Goal: Information Seeking & Learning: Find specific fact

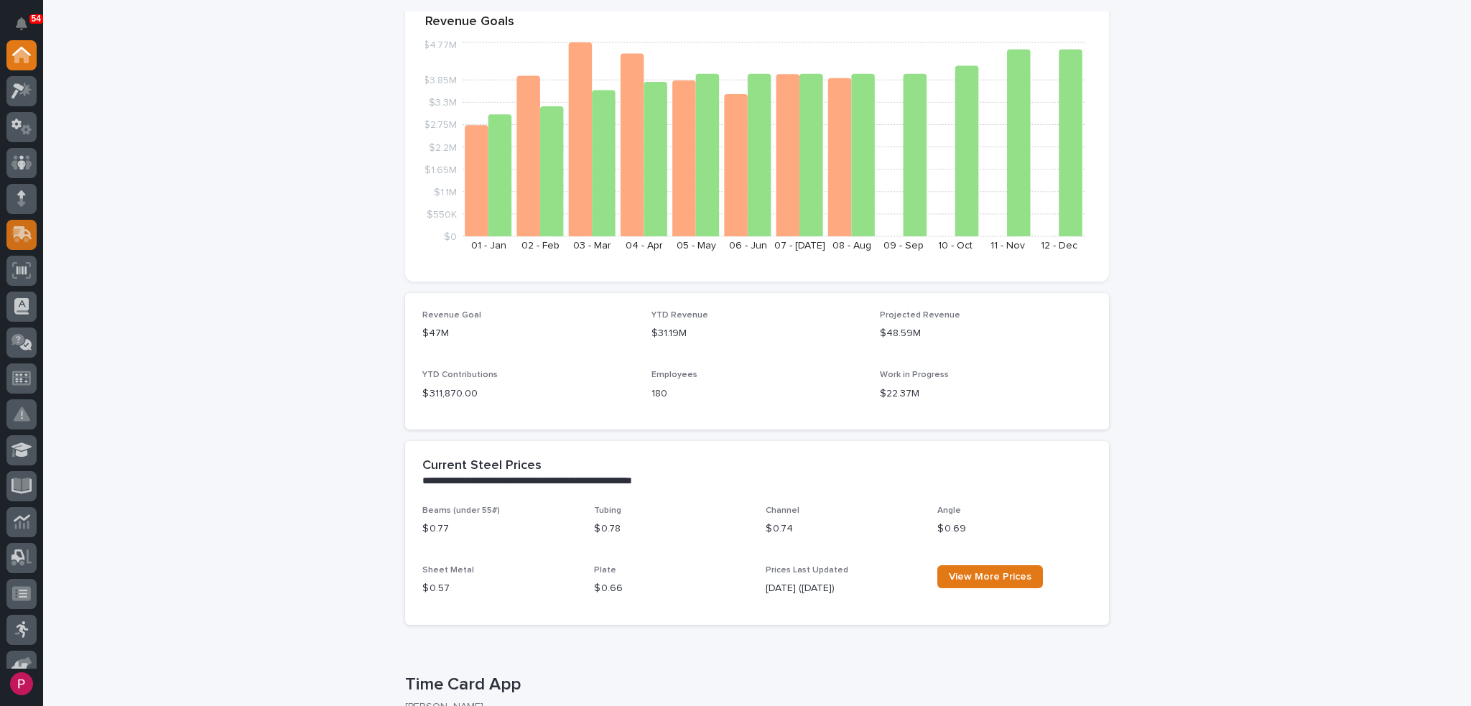
scroll to position [144, 0]
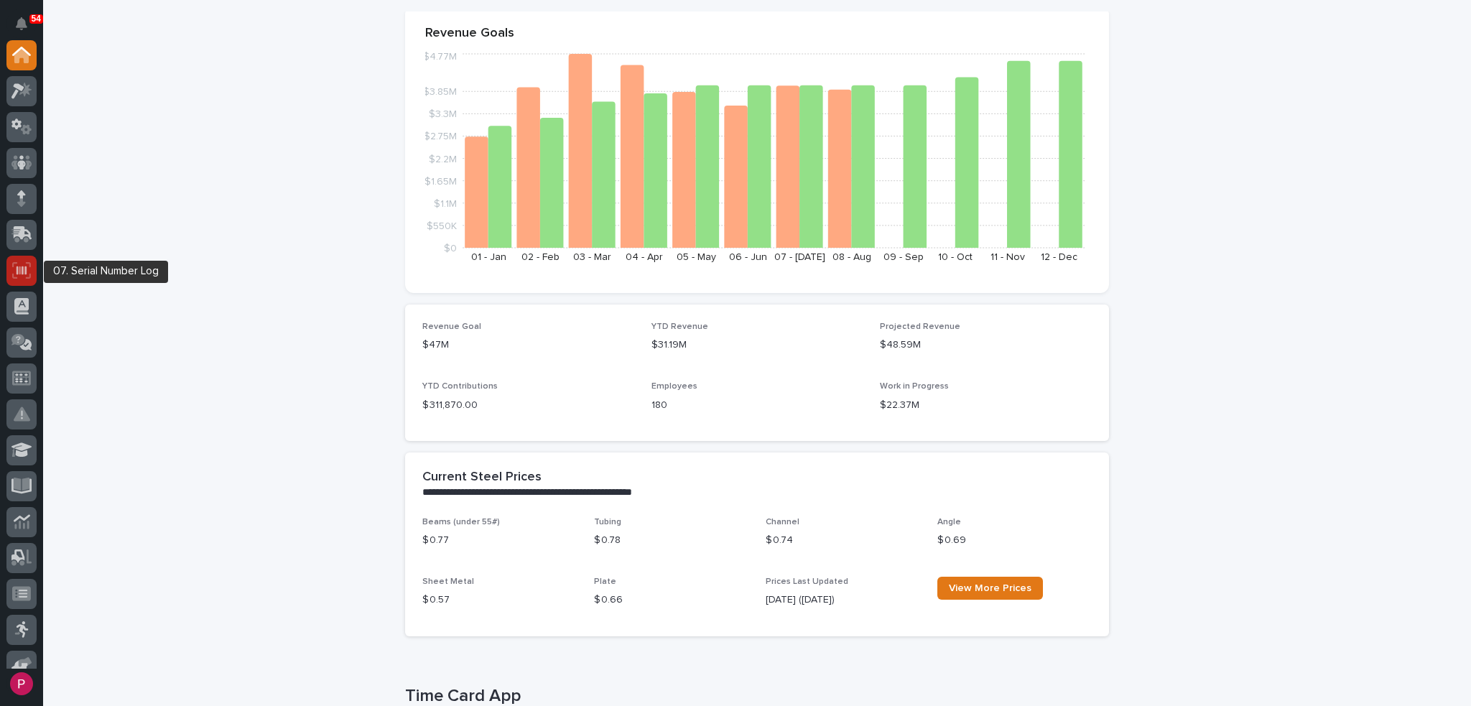
click at [18, 269] on icon at bounding box center [22, 270] width 10 height 9
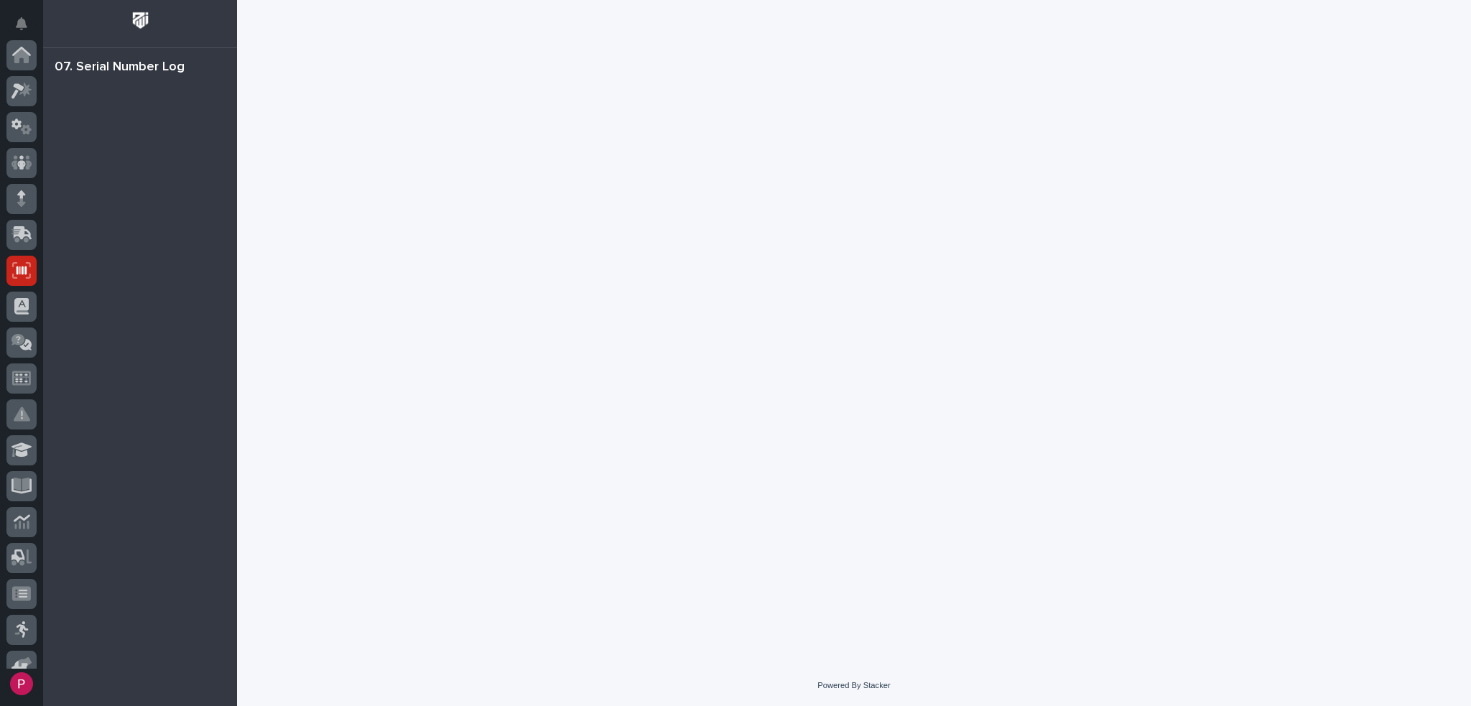
scroll to position [216, 0]
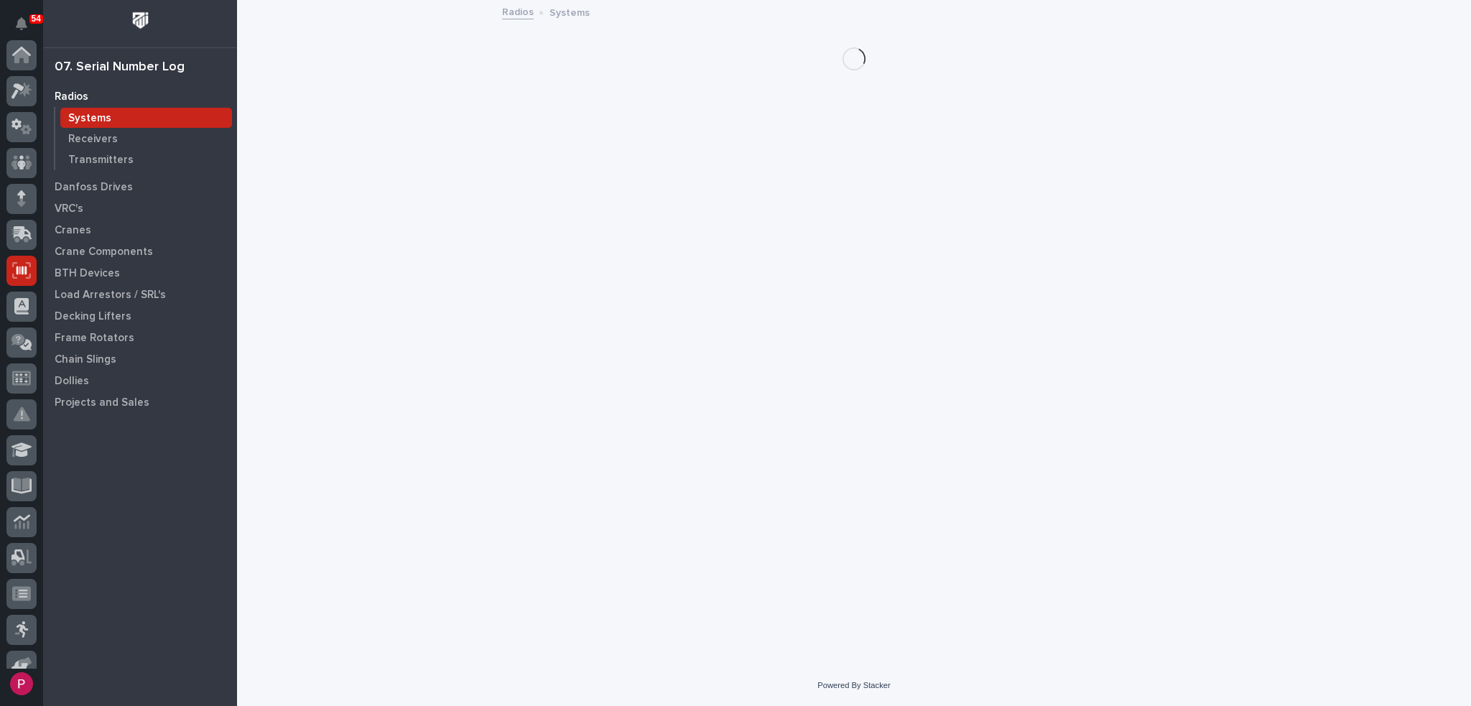
scroll to position [216, 0]
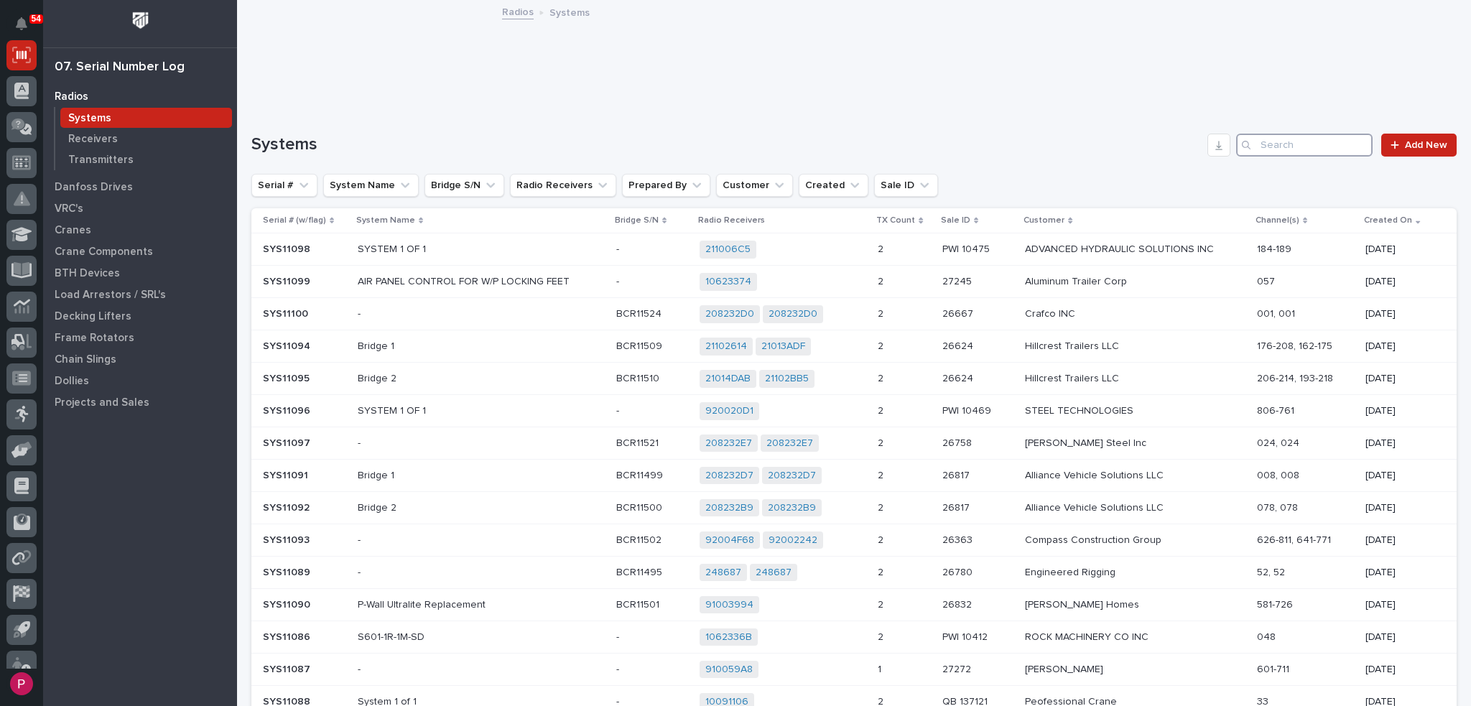
click at [1267, 142] on input "Search" at bounding box center [1304, 145] width 137 height 23
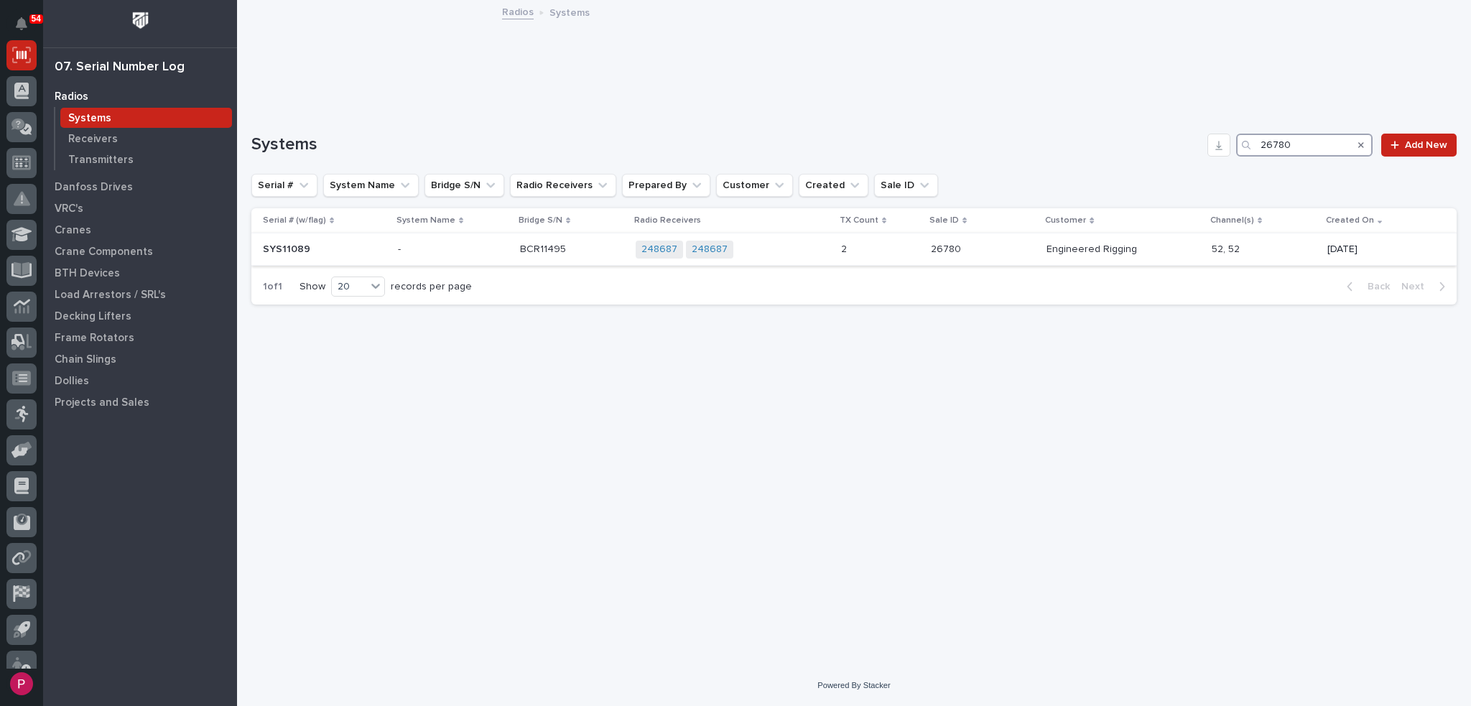
type input "26780"
click at [292, 246] on p "SYS11089" at bounding box center [288, 248] width 50 height 15
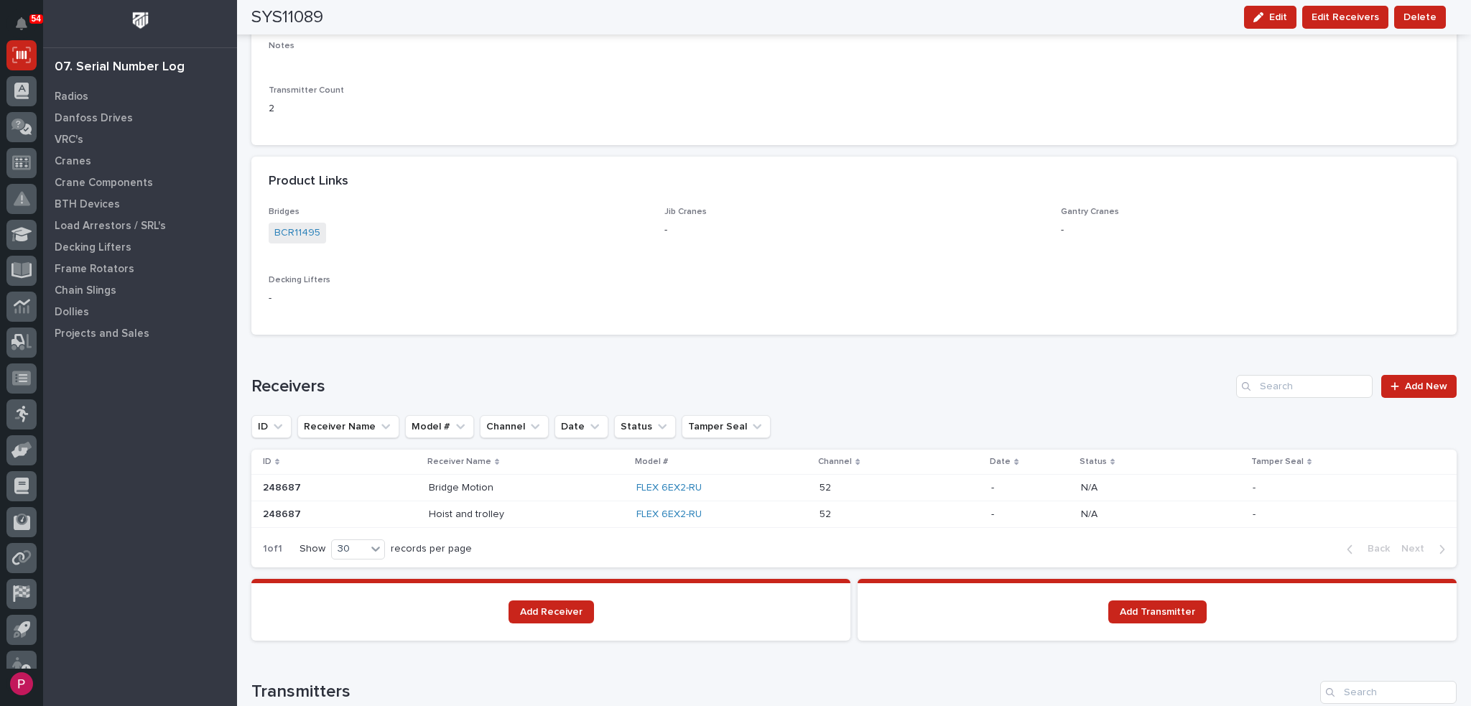
scroll to position [718, 0]
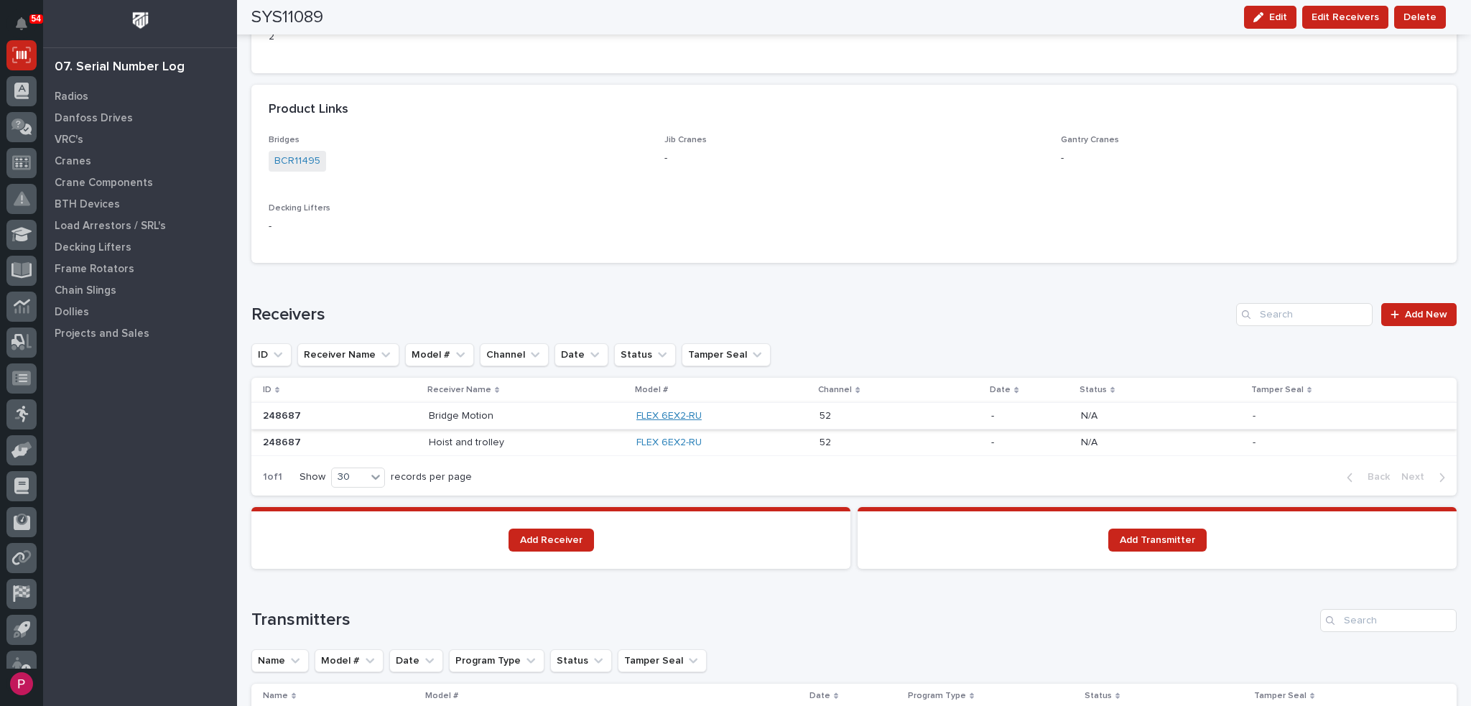
click at [660, 417] on link "FLEX 6EX2-RU" at bounding box center [669, 416] width 65 height 12
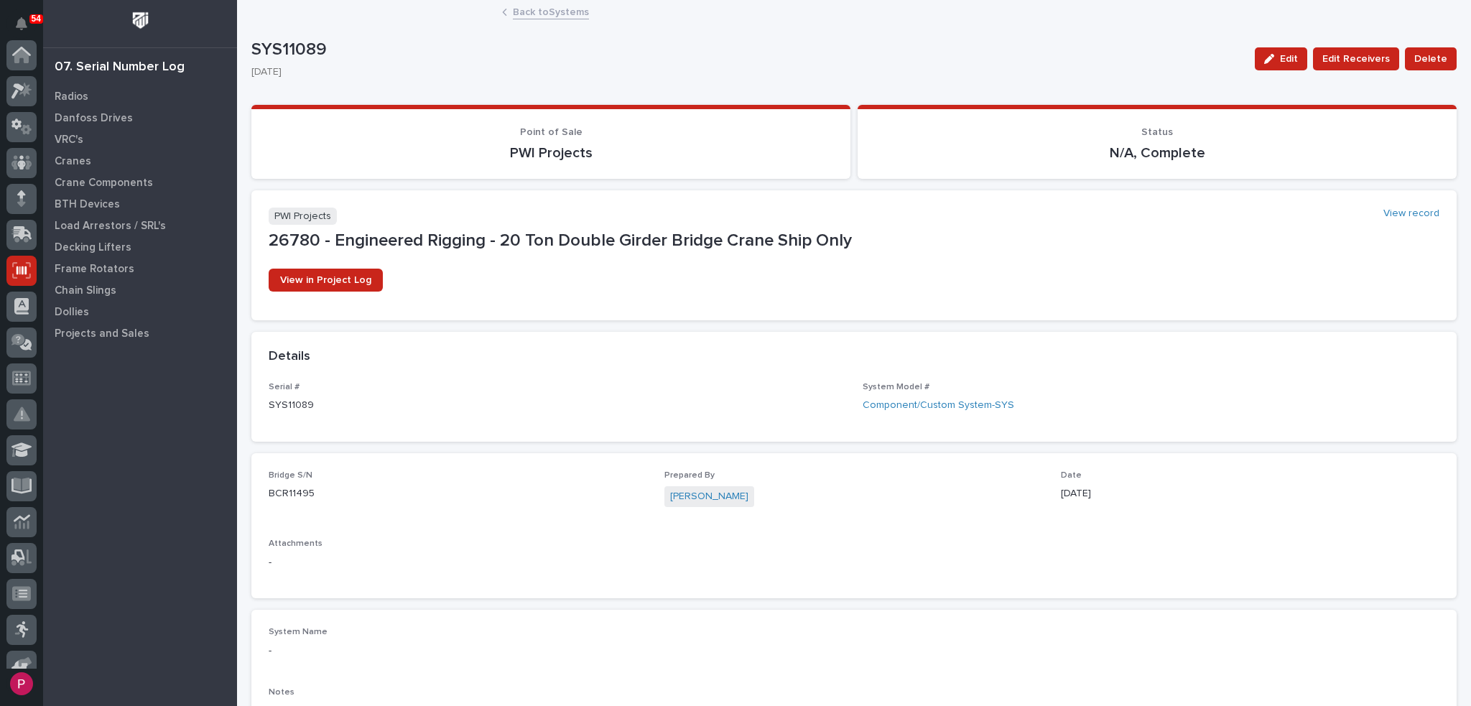
scroll to position [216, 0]
click at [328, 283] on span "View in Project Log" at bounding box center [325, 280] width 91 height 10
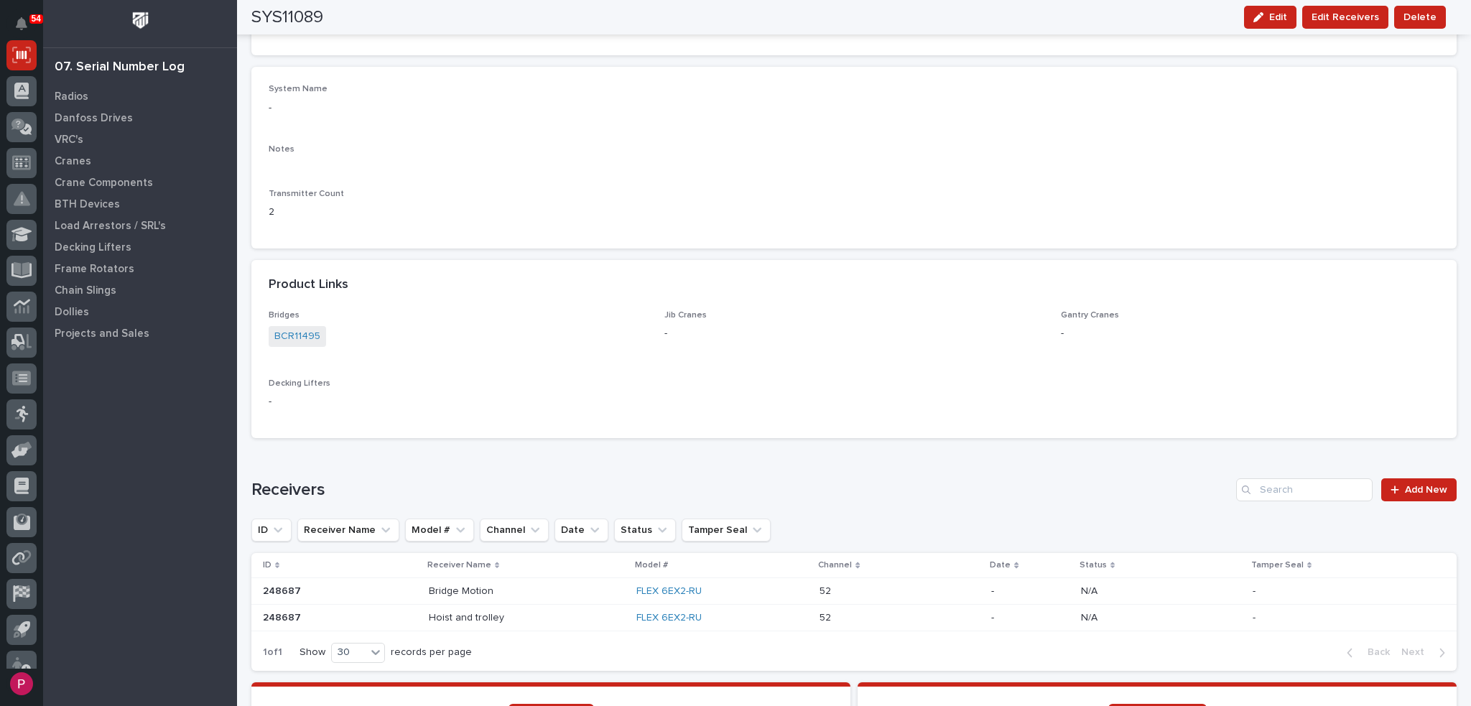
scroll to position [575, 0]
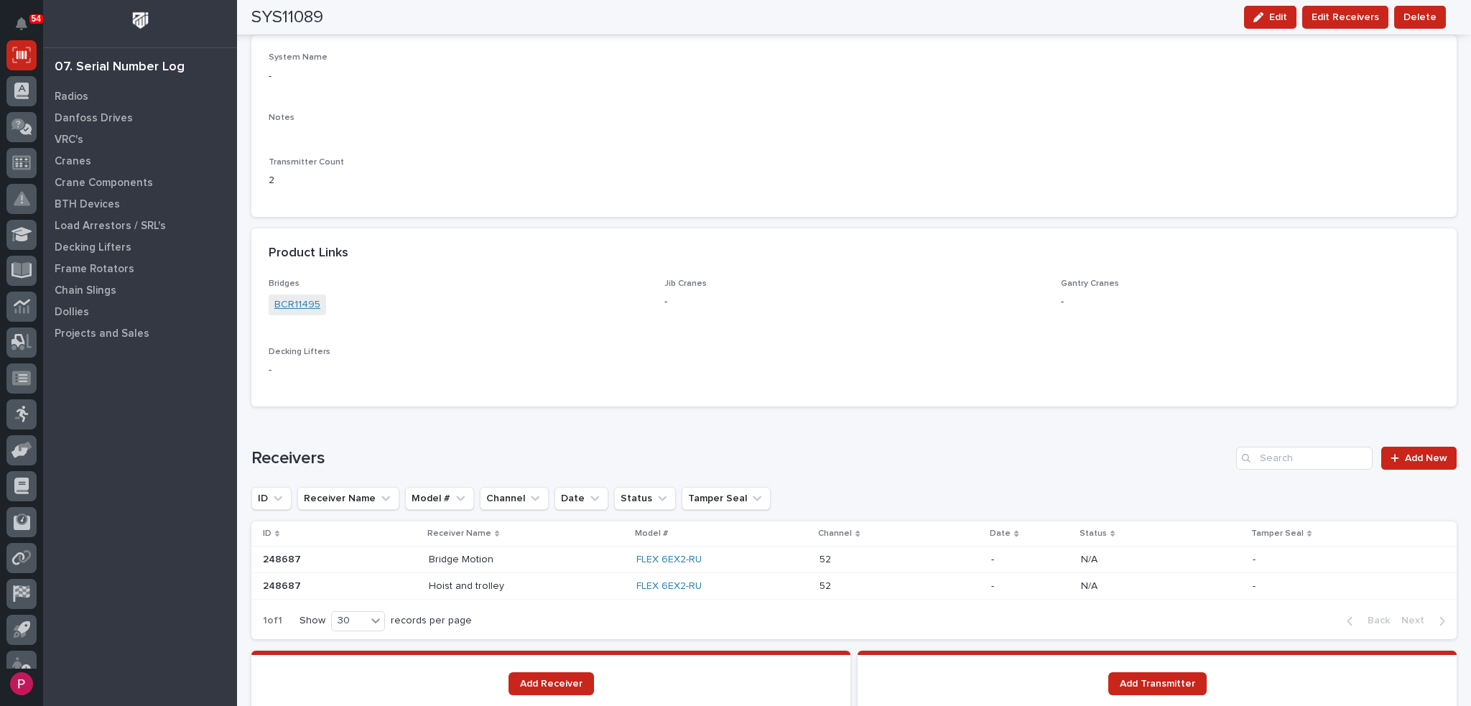
click at [290, 307] on link "BCR11495" at bounding box center [297, 304] width 46 height 15
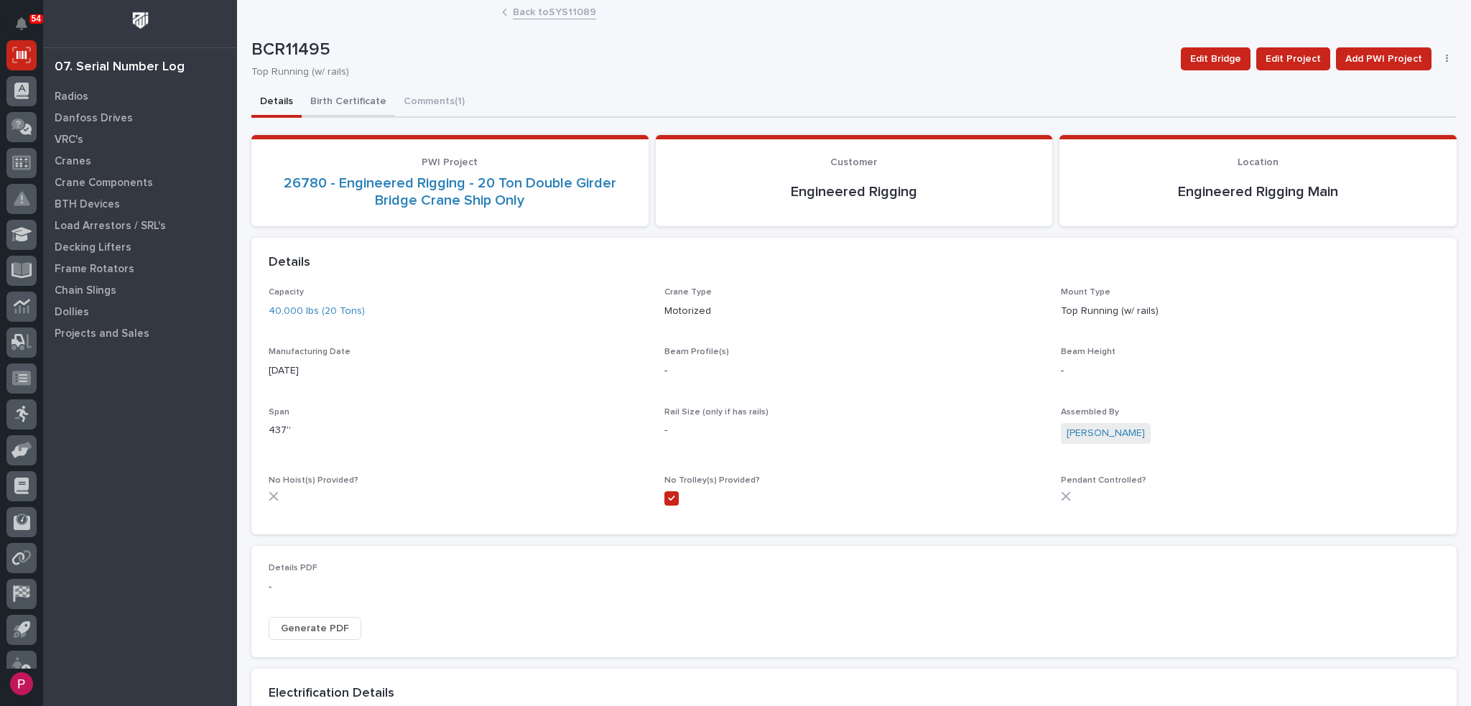
click at [342, 101] on button "Birth Certificate" at bounding box center [348, 103] width 93 height 30
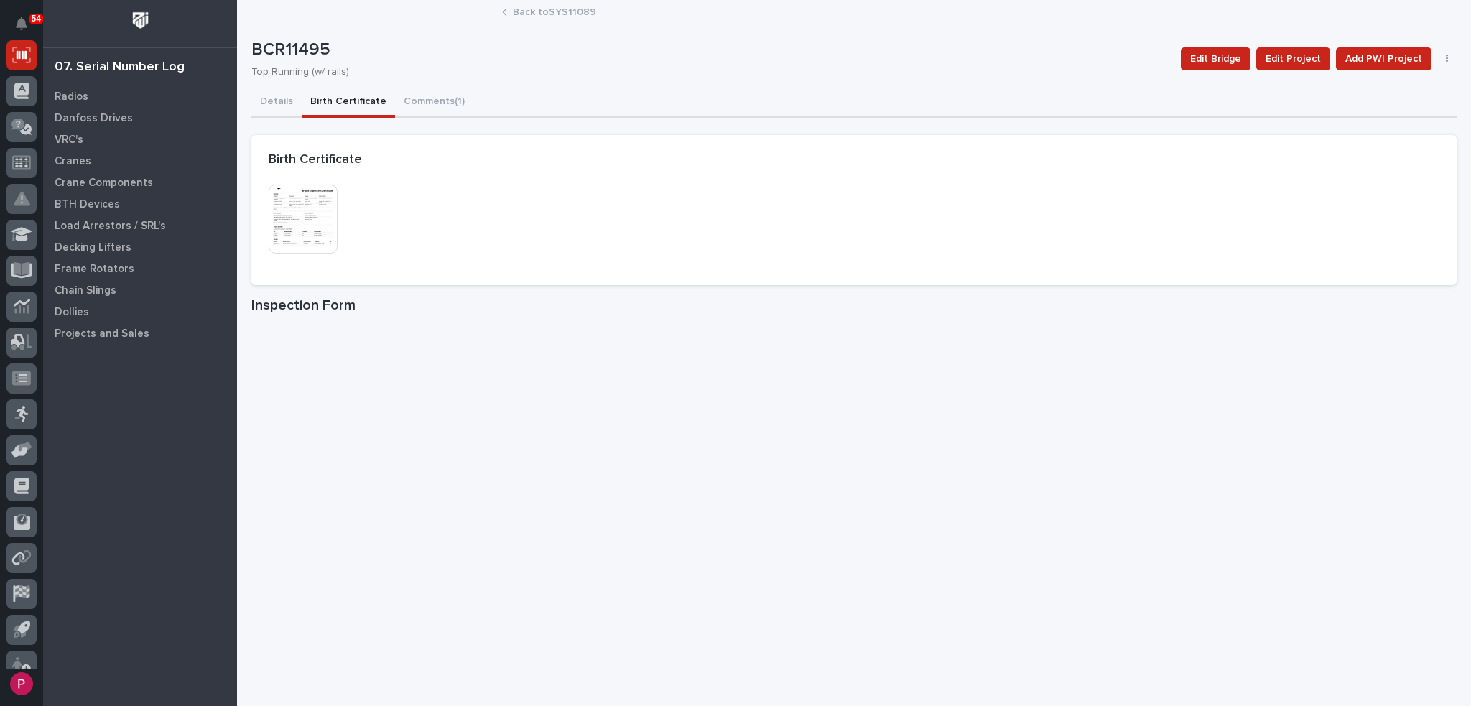
click at [310, 231] on img at bounding box center [303, 219] width 69 height 69
click at [309, 234] on img at bounding box center [303, 219] width 69 height 69
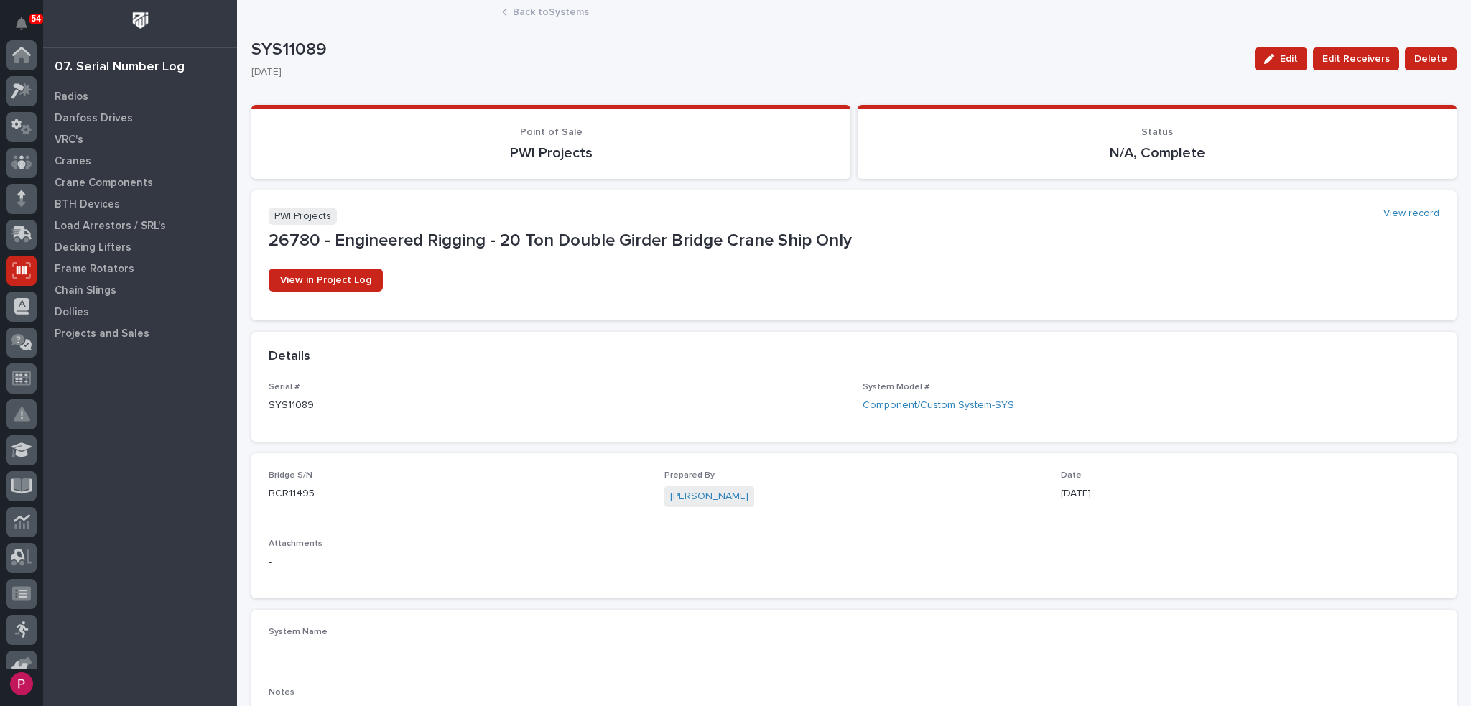
scroll to position [216, 0]
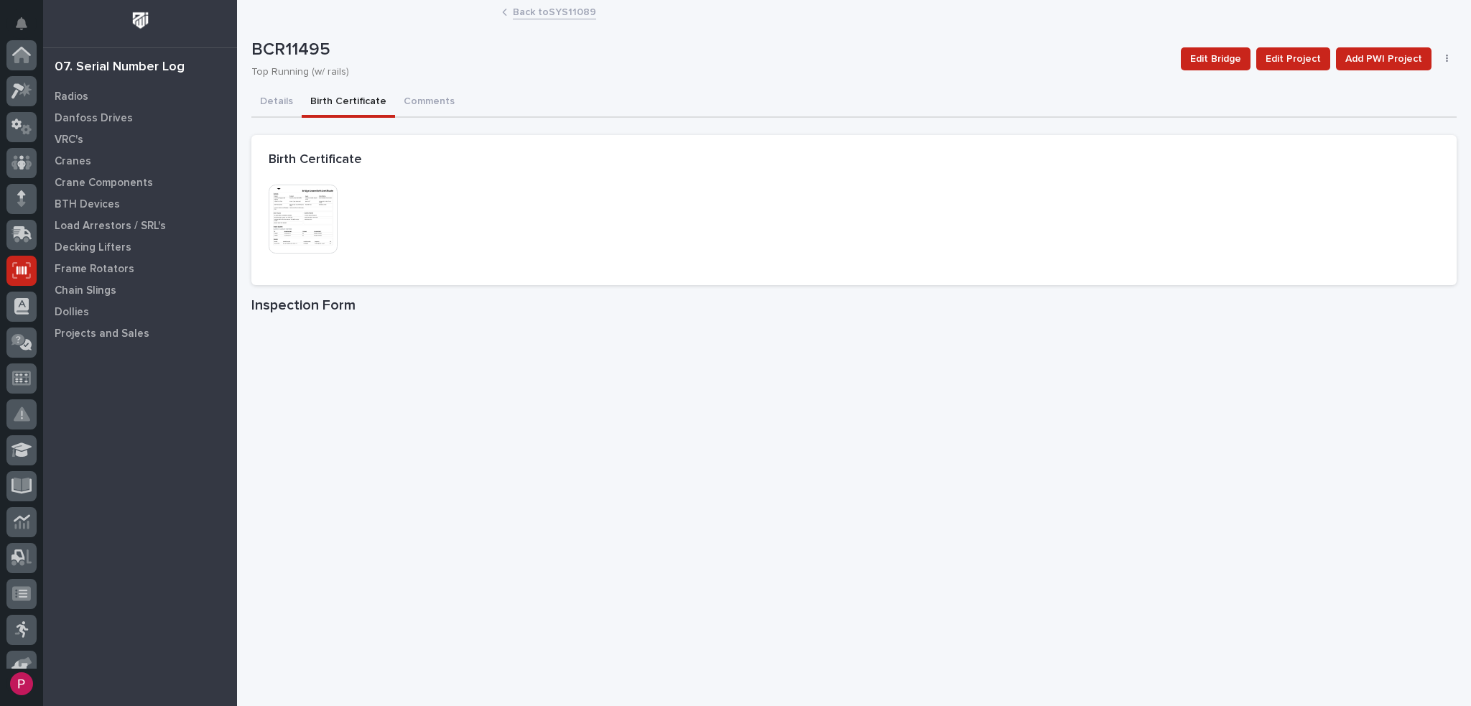
scroll to position [216, 0]
click at [280, 103] on button "Details" at bounding box center [276, 103] width 50 height 30
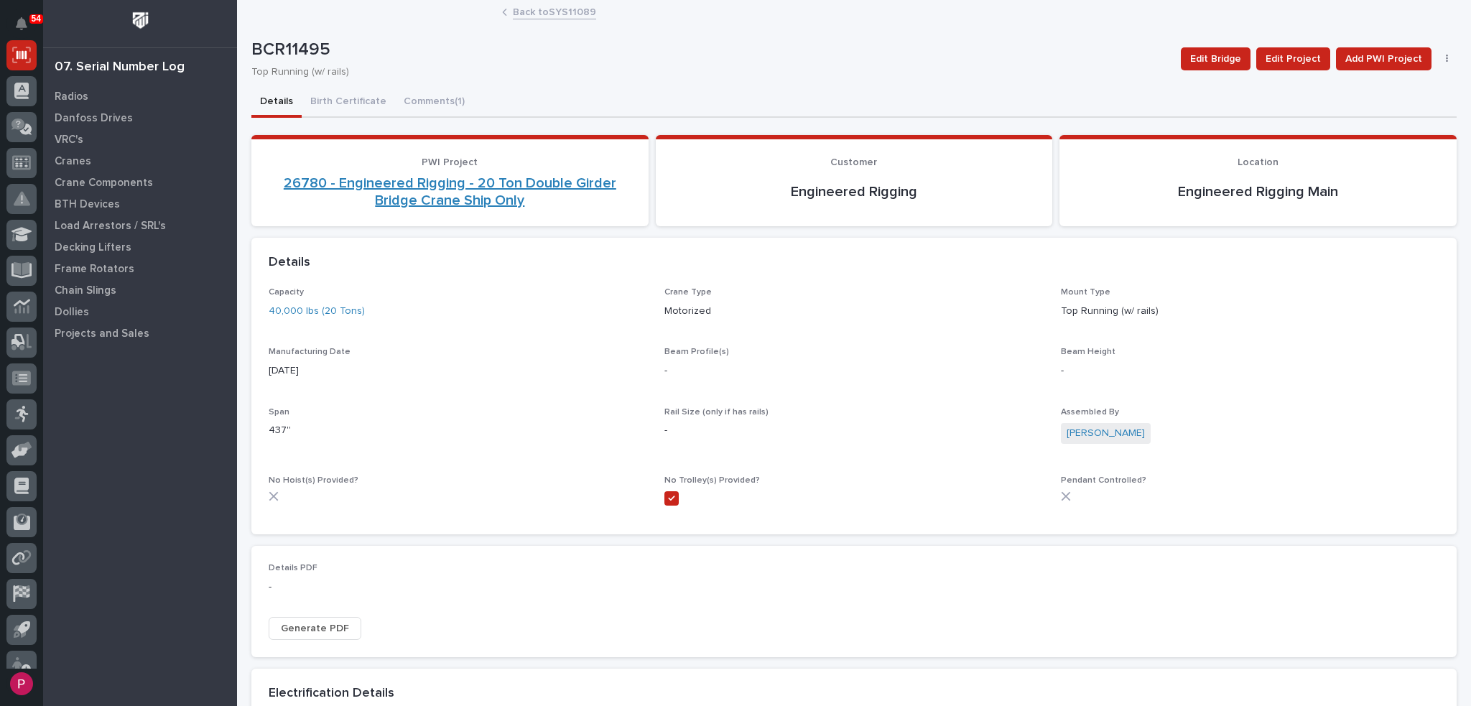
click at [435, 190] on link "26780 - Engineered Rigging - 20 Ton Double Girder Bridge Crane Ship Only" at bounding box center [450, 192] width 363 height 34
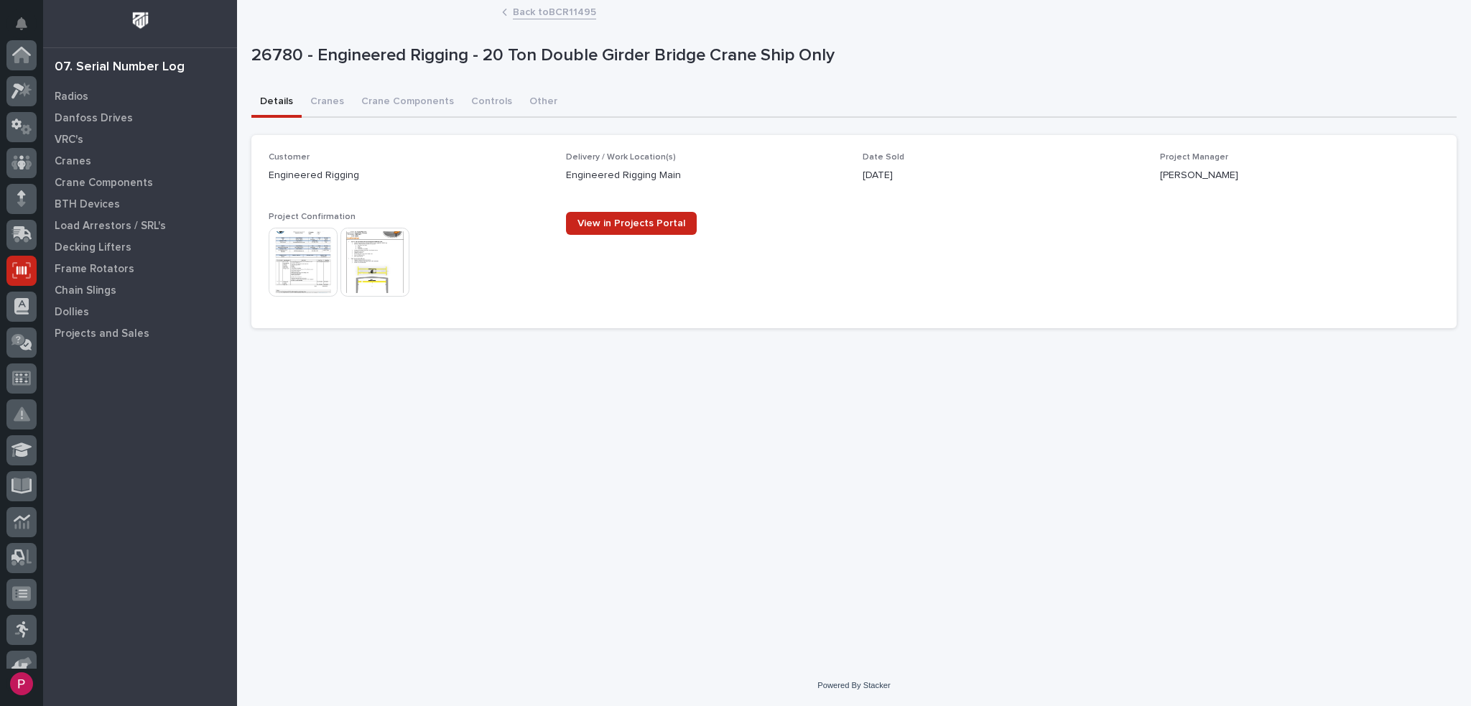
scroll to position [216, 0]
click at [305, 254] on img at bounding box center [303, 262] width 69 height 69
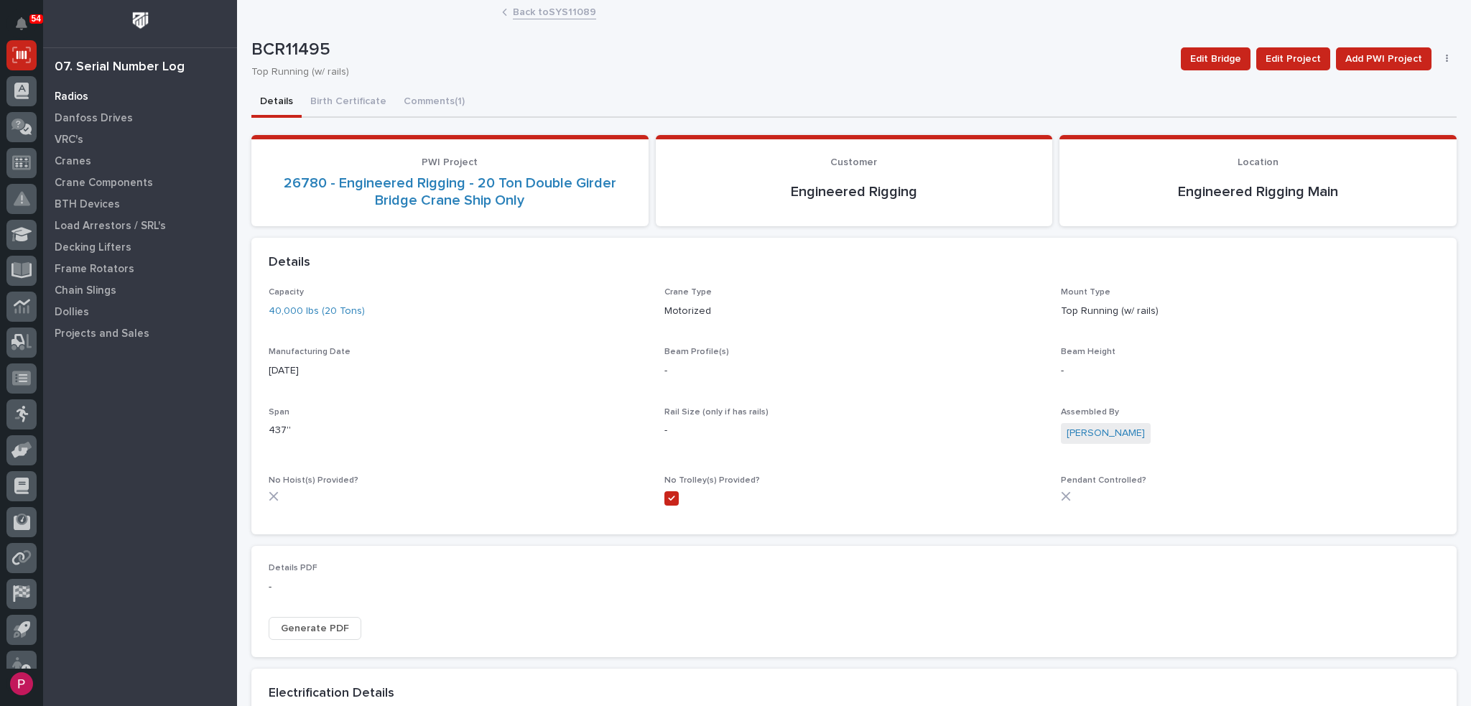
click at [96, 96] on div "Radios" at bounding box center [140, 96] width 187 height 20
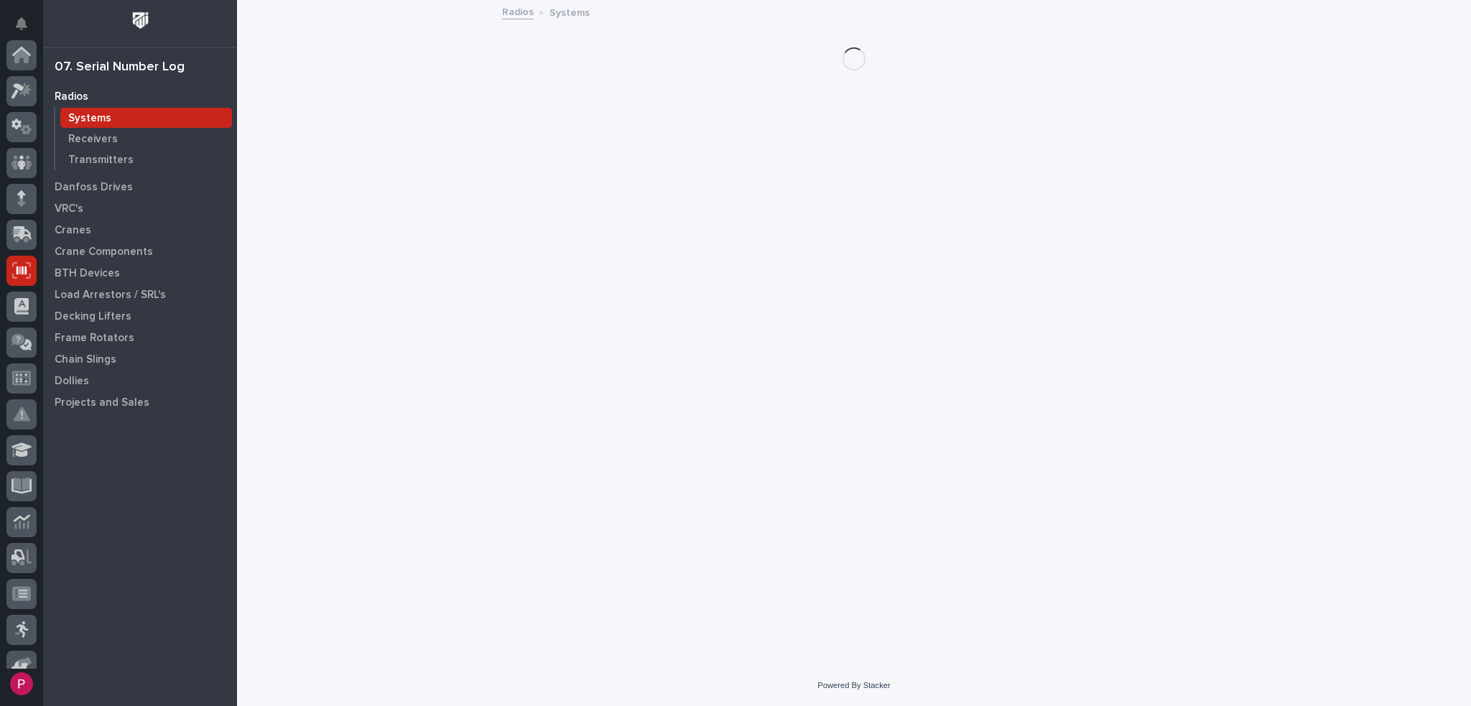
scroll to position [216, 0]
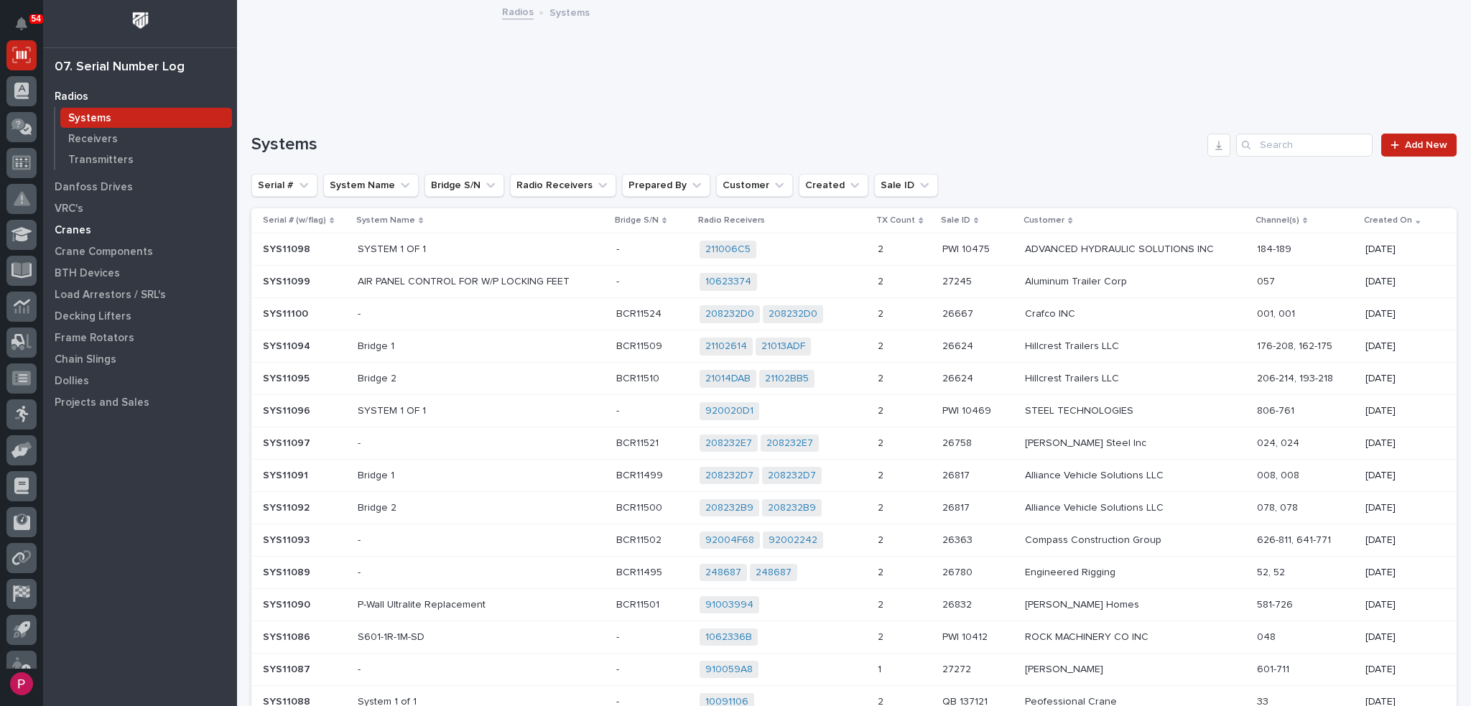
click at [85, 233] on p "Cranes" at bounding box center [73, 230] width 37 height 13
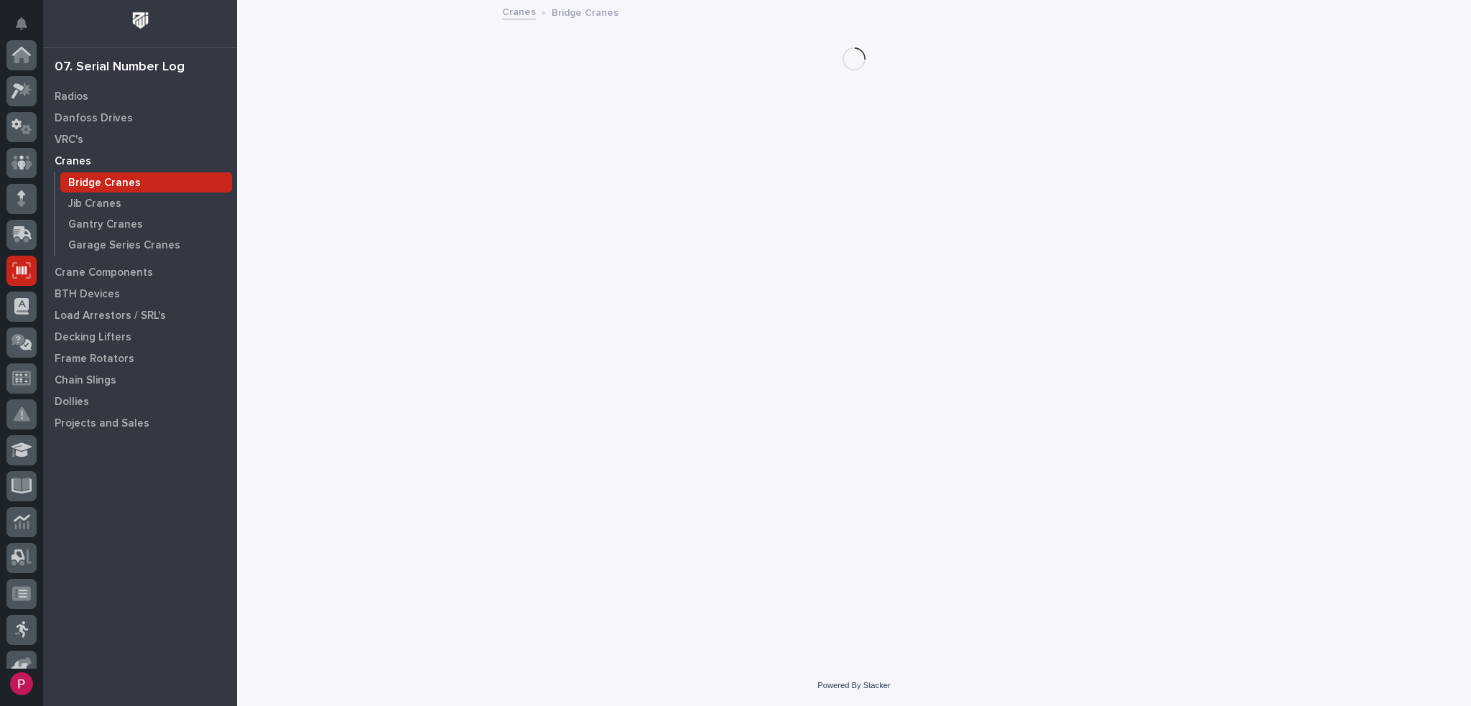
scroll to position [216, 0]
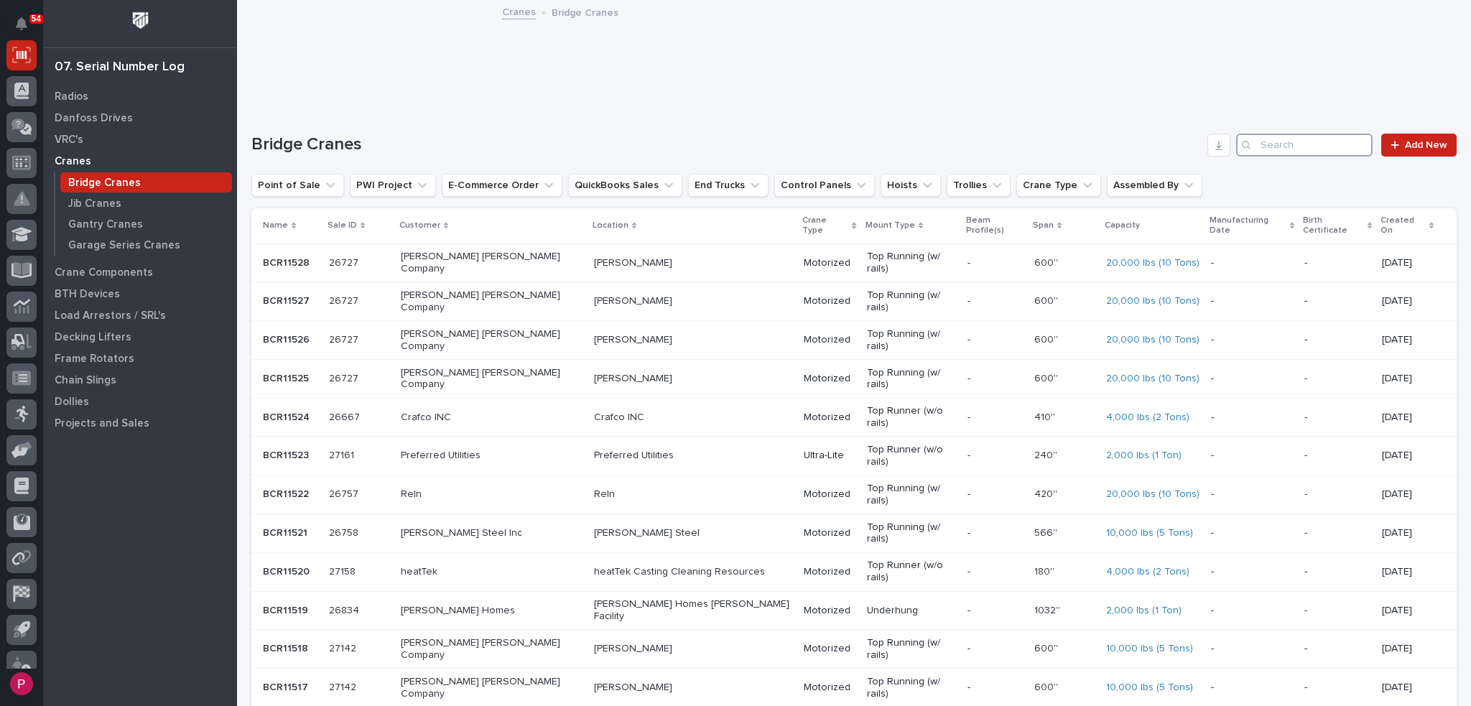
click at [1263, 142] on input "Search" at bounding box center [1304, 145] width 137 height 23
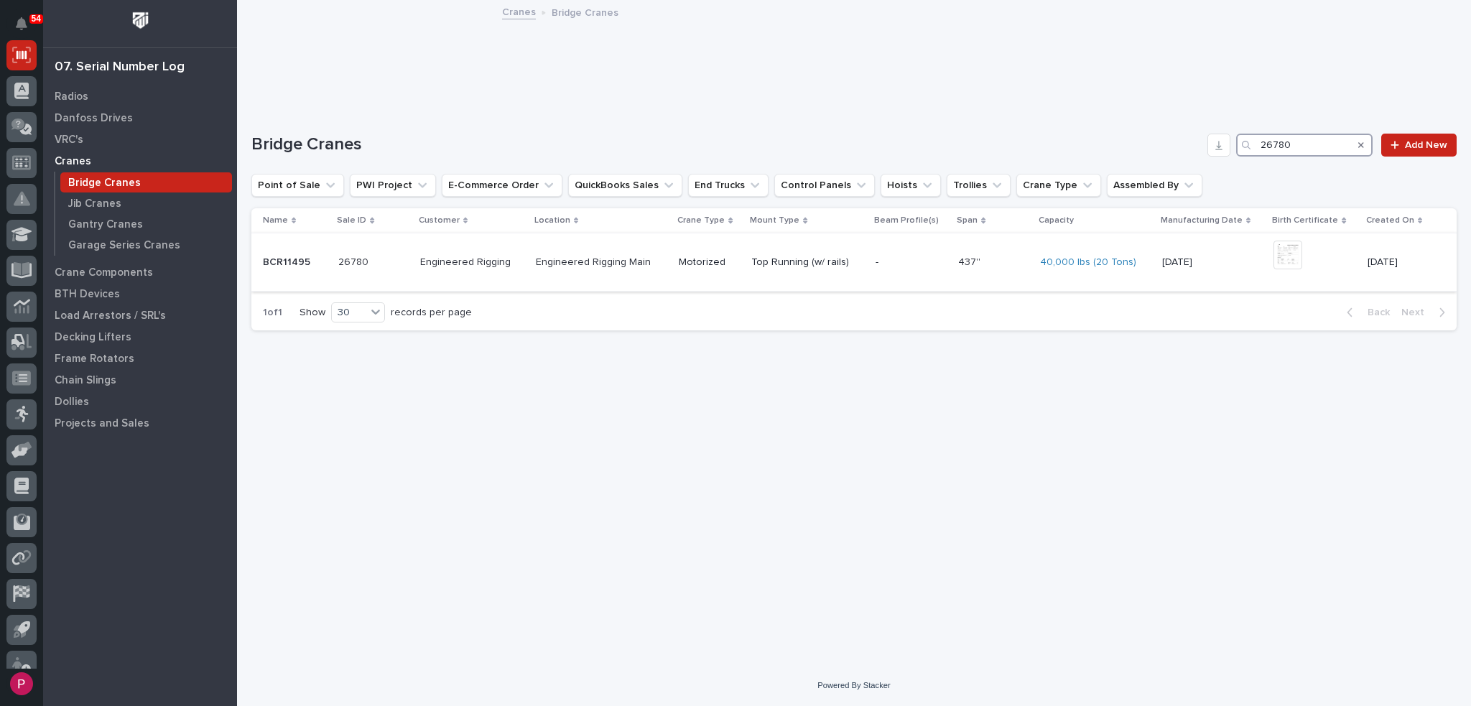
type input "26780"
click at [481, 262] on p "Engineered Rigging" at bounding box center [472, 262] width 104 height 12
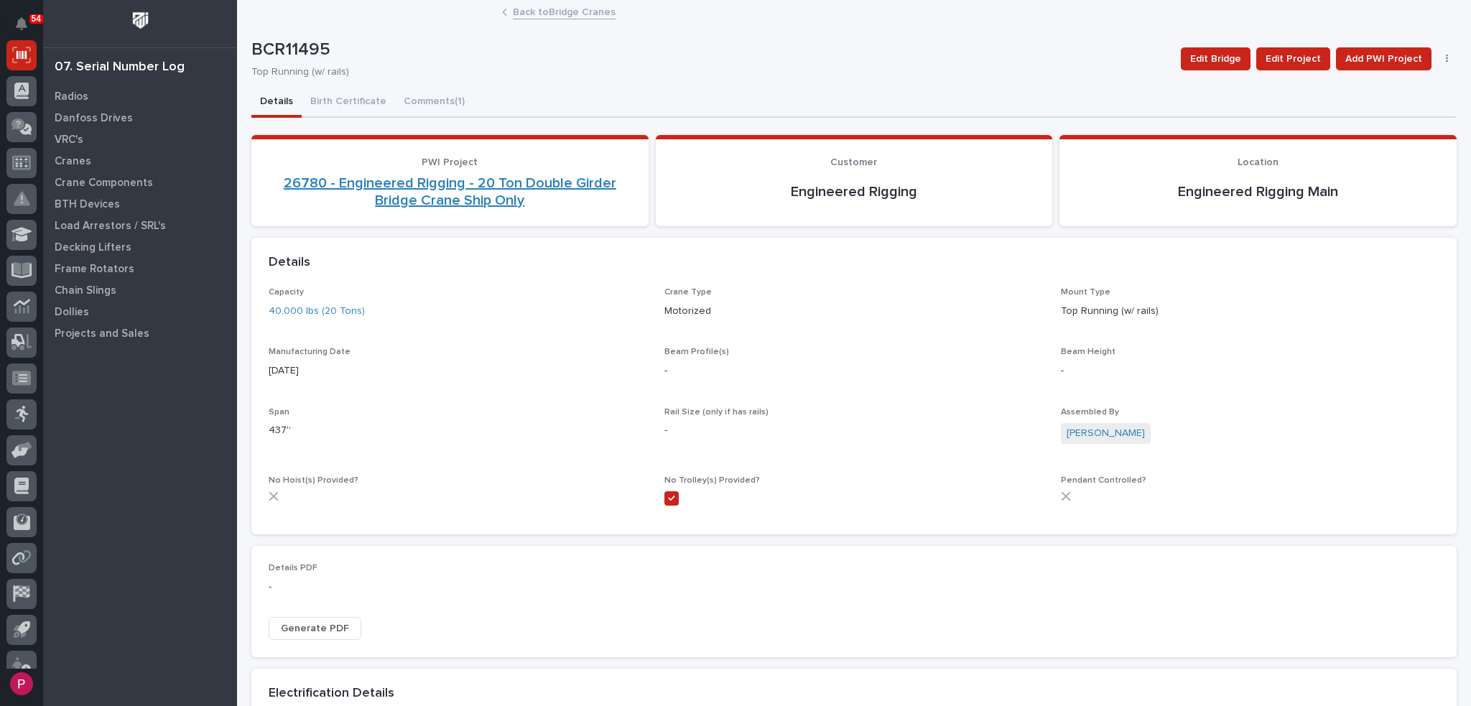
click at [471, 196] on link "26780 - Engineered Rigging - 20 Ton Double Girder Bridge Crane Ship Only" at bounding box center [450, 192] width 363 height 34
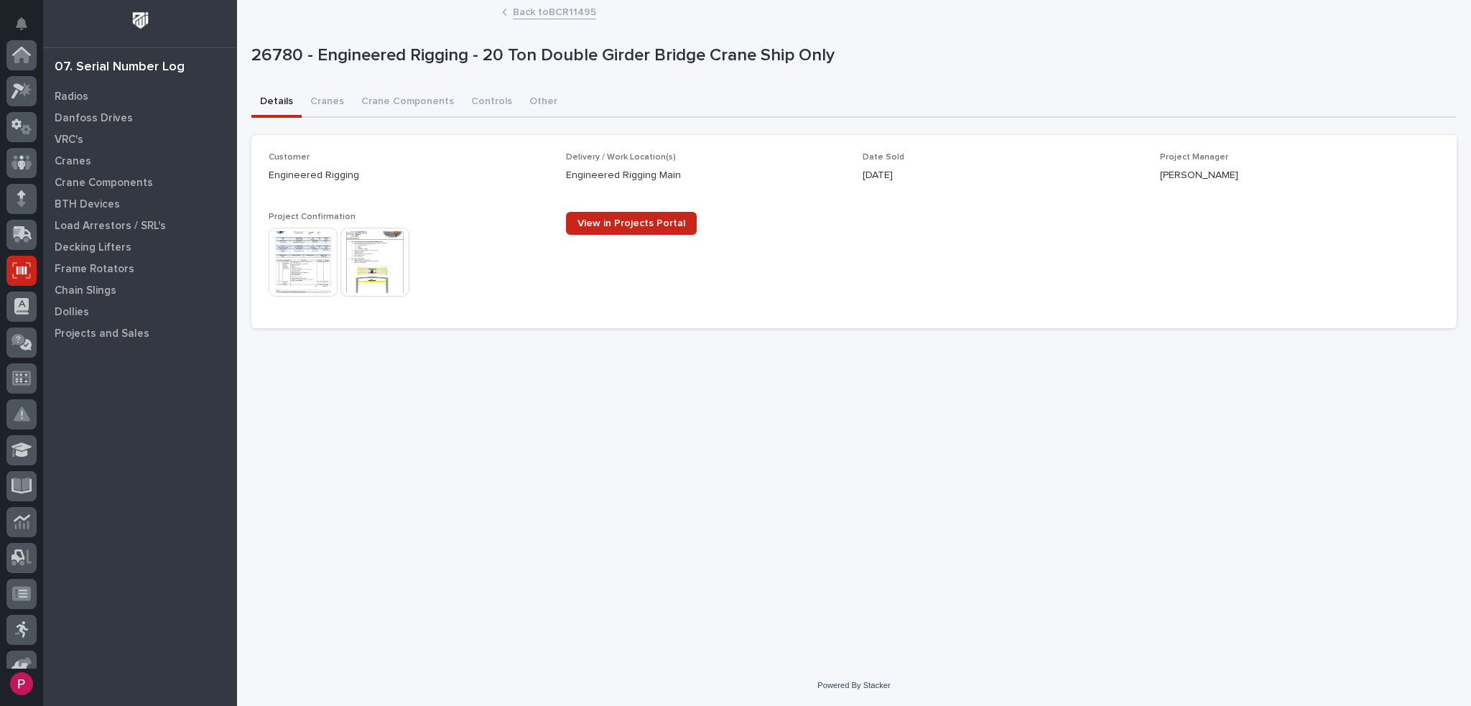
scroll to position [216, 0]
click at [374, 252] on img at bounding box center [375, 262] width 69 height 69
